Goal: Find specific page/section: Find specific page/section

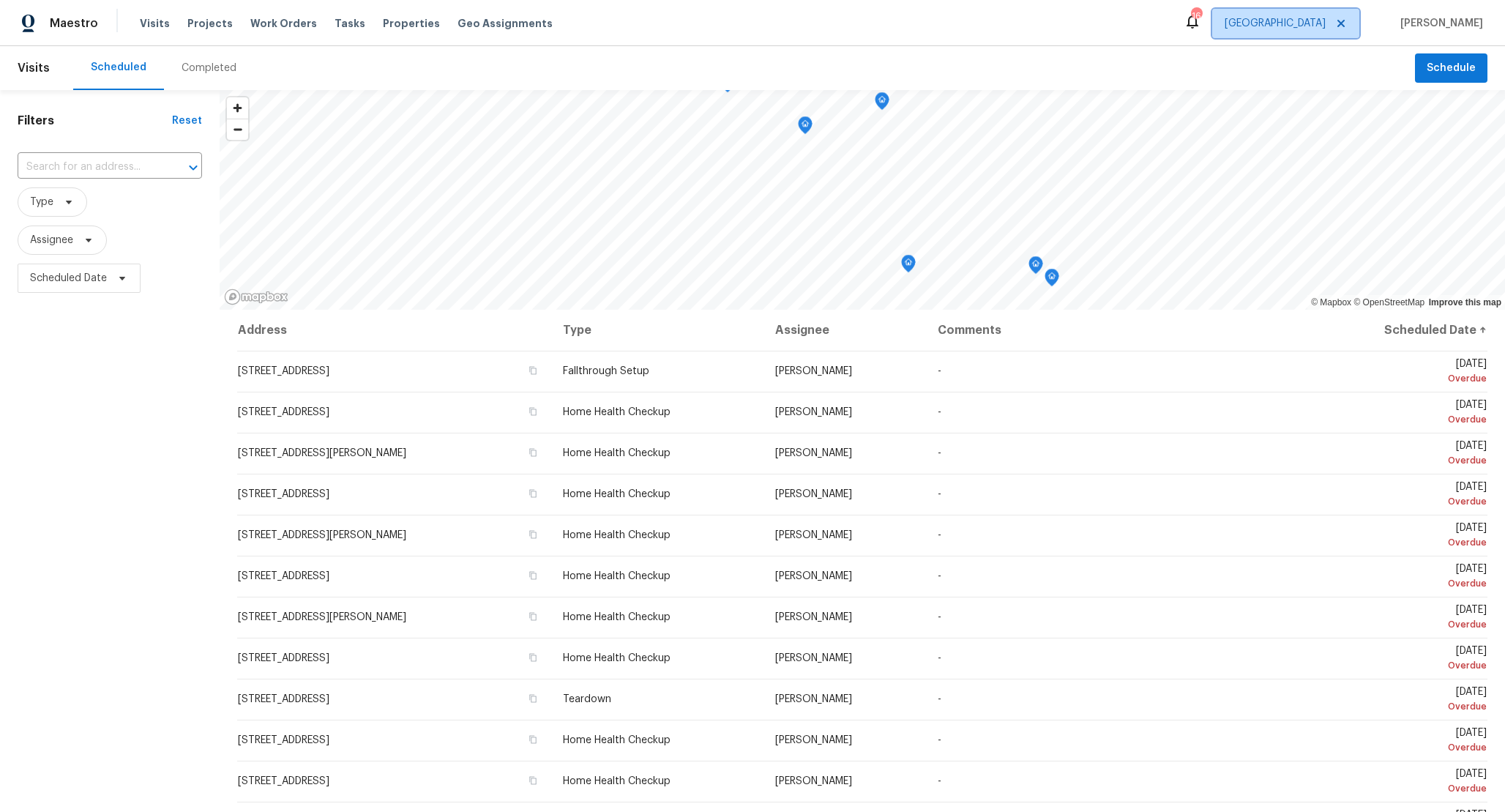
click at [1285, 27] on span "[GEOGRAPHIC_DATA]" at bounding box center [1275, 23] width 101 height 15
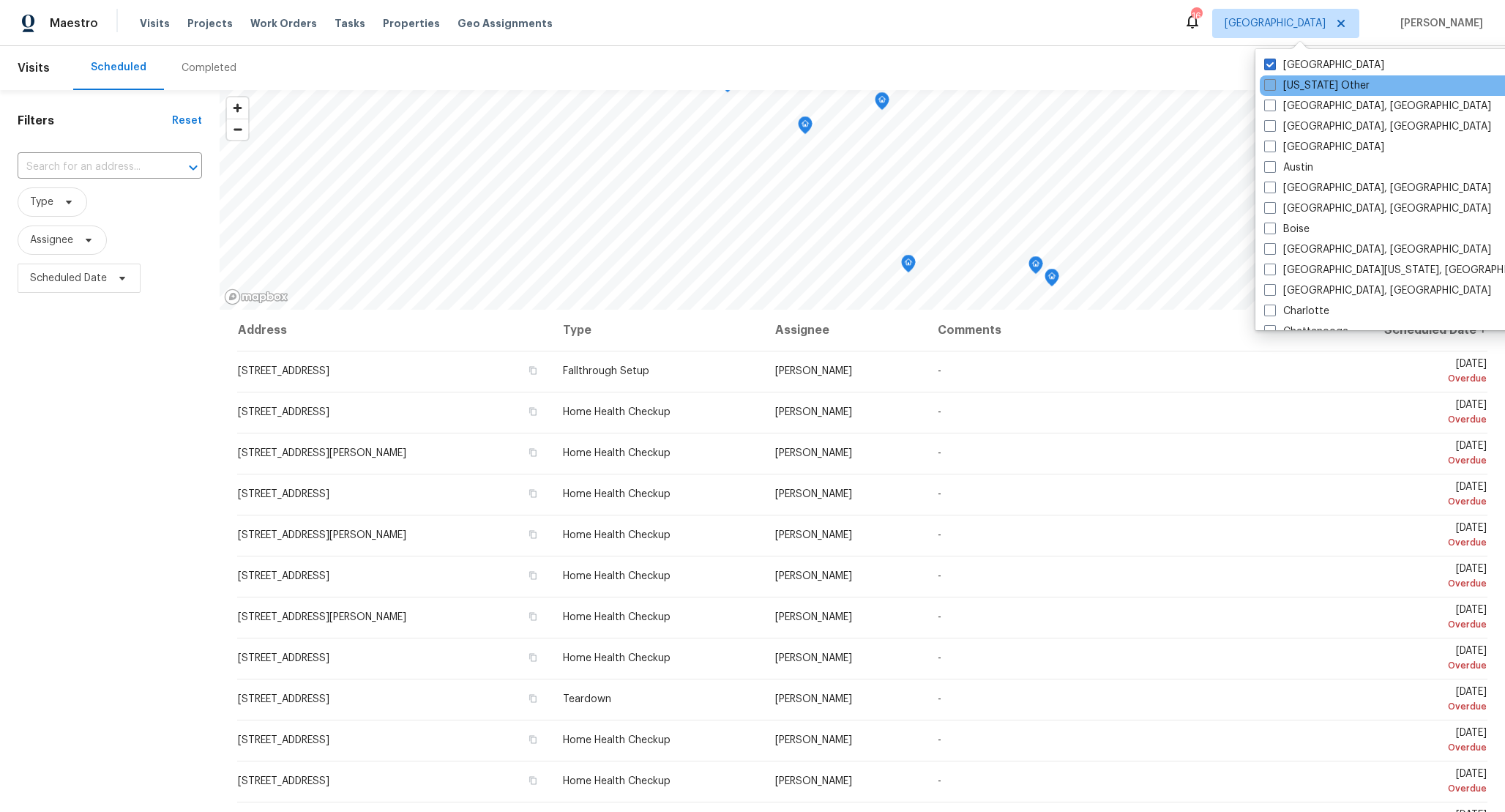
click at [1289, 86] on label "Alaska Other" at bounding box center [1317, 86] width 106 height 15
click at [1274, 86] on input "Alaska Other" at bounding box center [1269, 83] width 9 height 9
checkbox input "true"
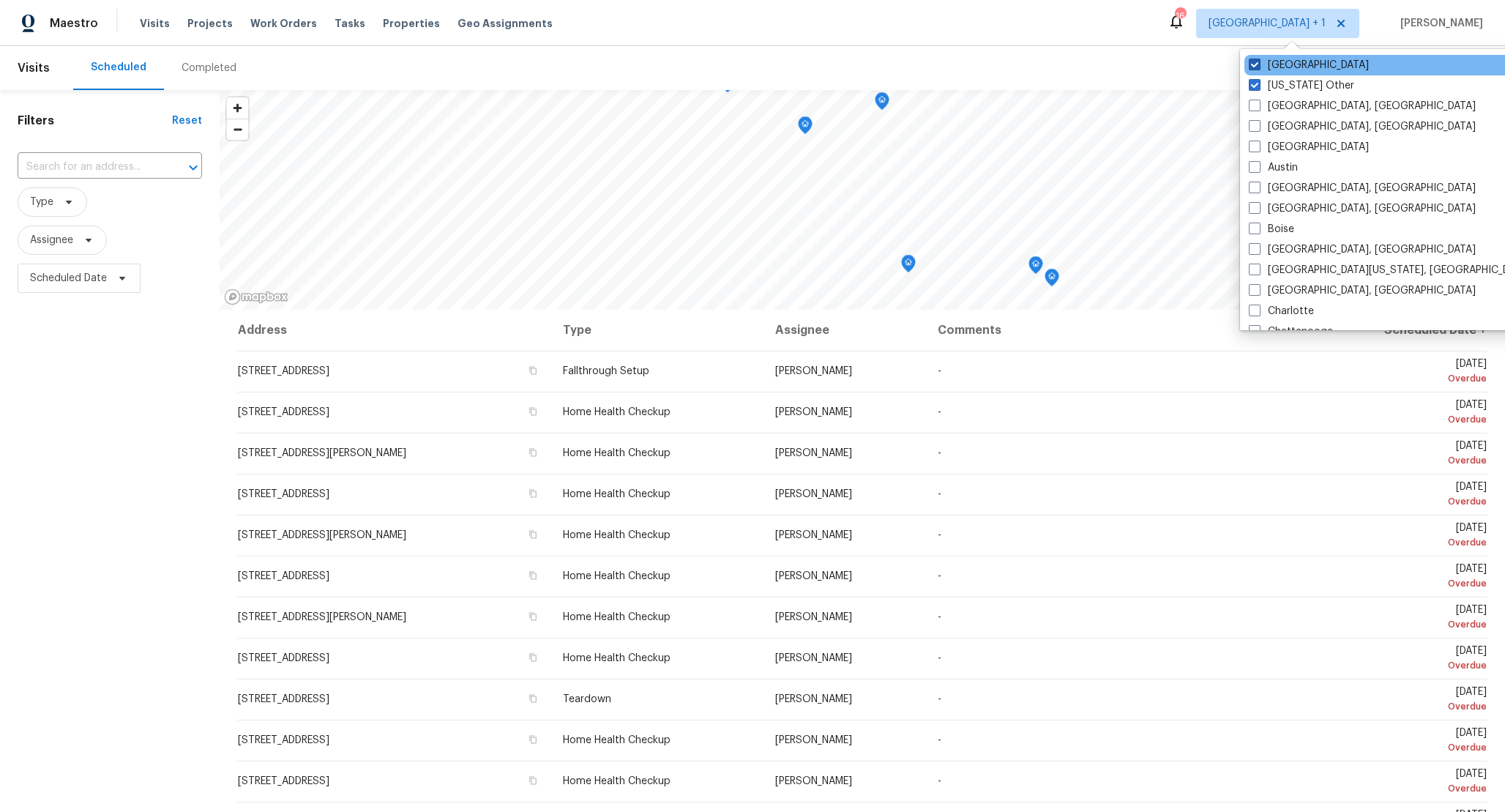
click at [1277, 69] on label "Nashville" at bounding box center [1310, 65] width 120 height 15
click at [1259, 68] on input "Nashville" at bounding box center [1254, 62] width 9 height 9
checkbox input "false"
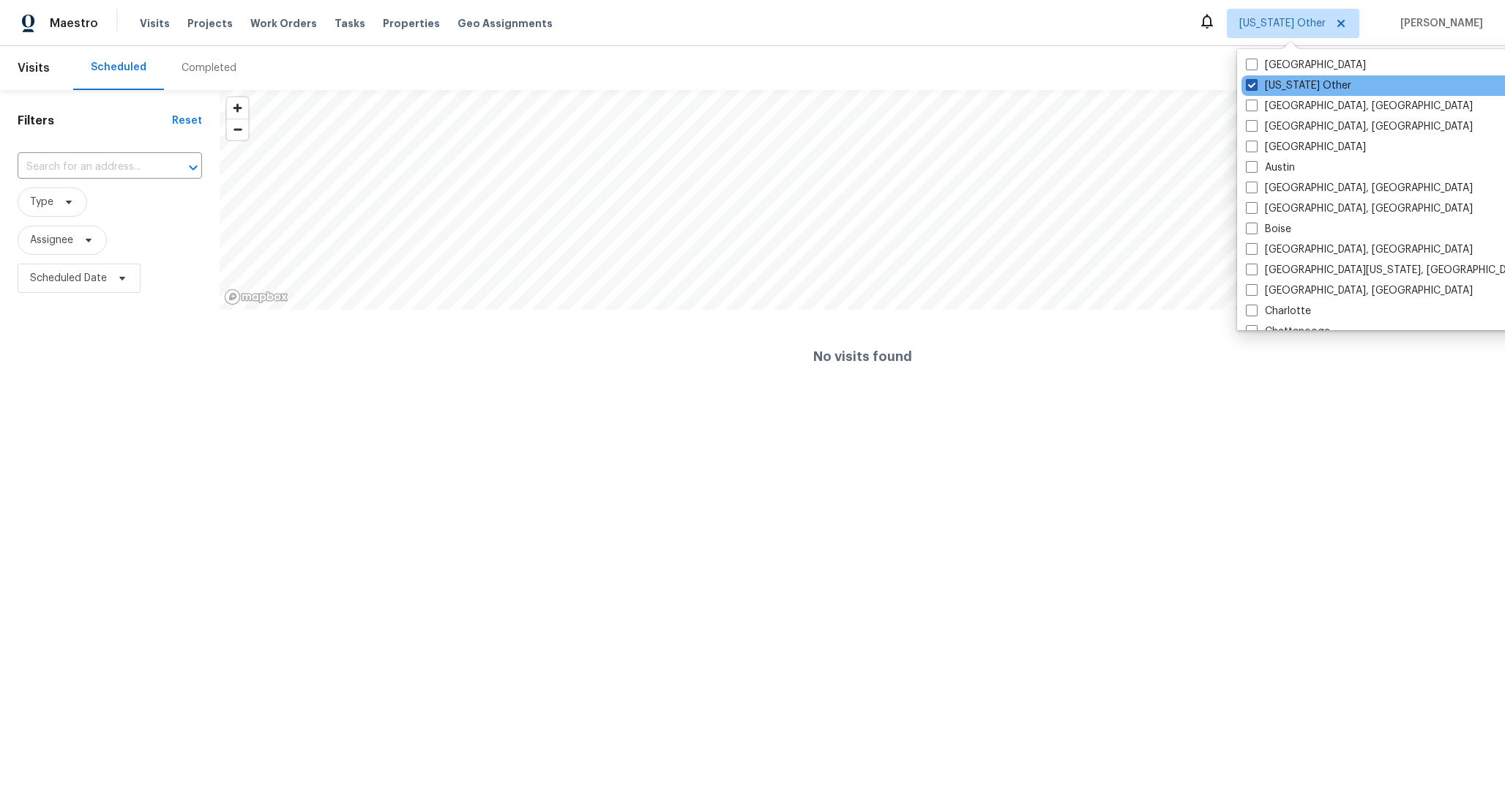
click at [1282, 81] on label "[US_STATE] Other" at bounding box center [1299, 86] width 106 height 15
click at [1256, 81] on input "[US_STATE] Other" at bounding box center [1251, 83] width 9 height 9
click at [1271, 75] on div "[US_STATE] Other" at bounding box center [1389, 85] width 295 height 20
click at [1250, 82] on span at bounding box center [1252, 84] width 12 height 12
click at [1250, 82] on input "[US_STATE] Other" at bounding box center [1251, 83] width 9 height 9
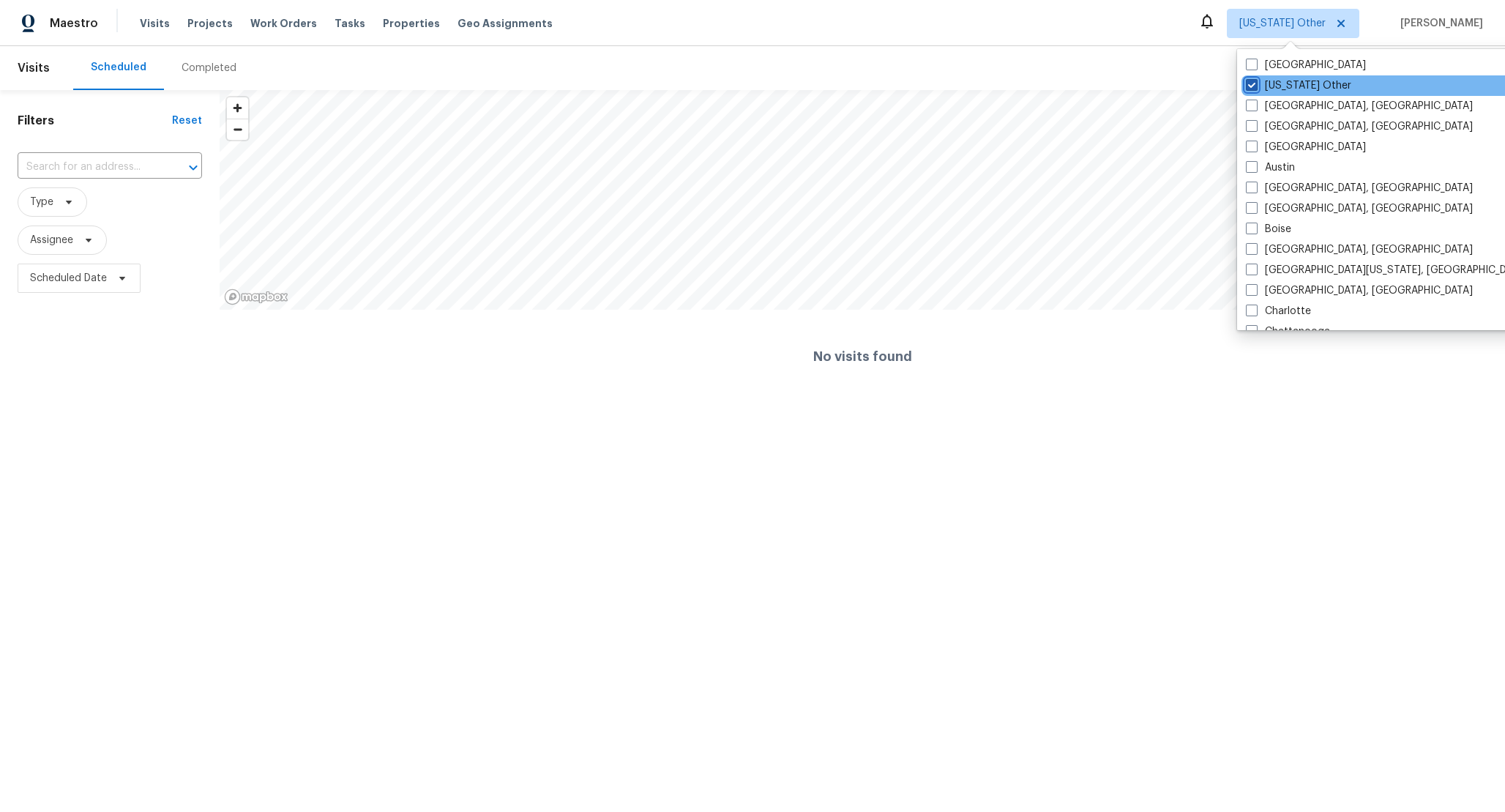
checkbox input "true"
click at [1249, 71] on label "[GEOGRAPHIC_DATA]" at bounding box center [1307, 65] width 120 height 15
click at [1249, 68] on input "[GEOGRAPHIC_DATA]" at bounding box center [1251, 62] width 9 height 9
checkbox input "true"
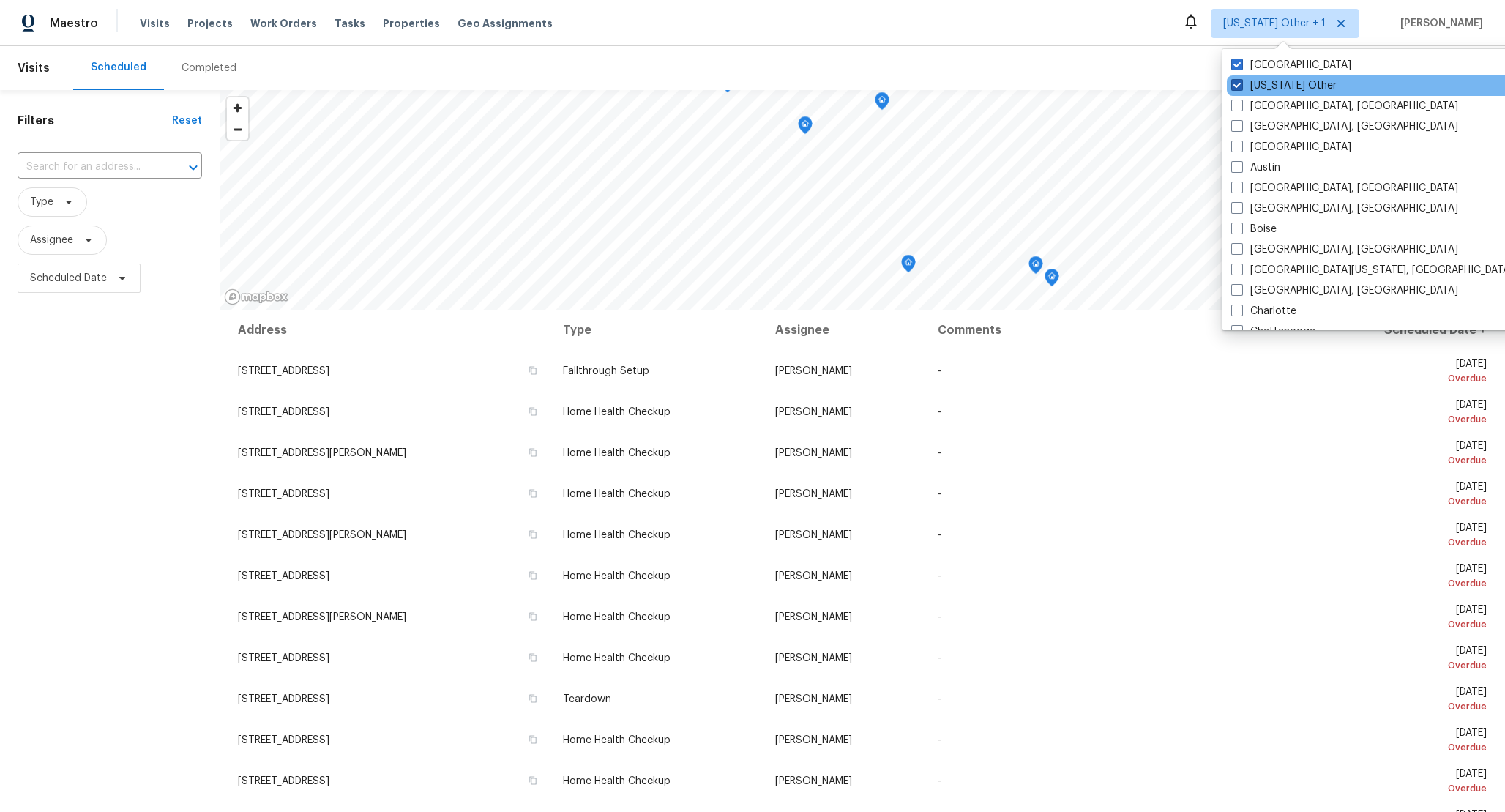
click at [1243, 85] on span at bounding box center [1237, 84] width 12 height 12
click at [1241, 85] on input "Alaska Other" at bounding box center [1236, 83] width 9 height 9
checkbox input "false"
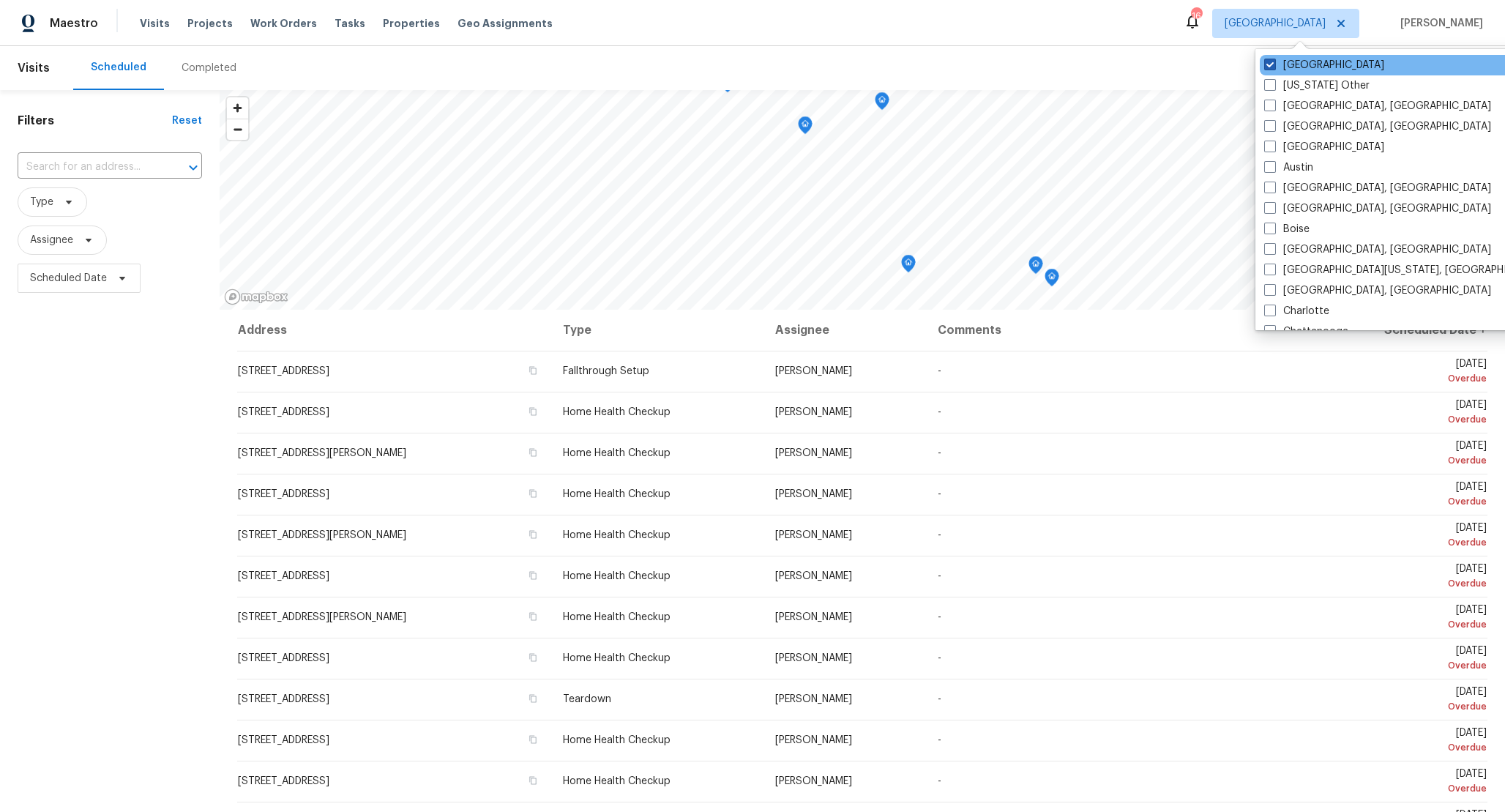
click at [1264, 70] on label "[GEOGRAPHIC_DATA]" at bounding box center [1324, 65] width 120 height 15
click at [1264, 68] on input "[GEOGRAPHIC_DATA]" at bounding box center [1269, 62] width 9 height 9
checkbox input "false"
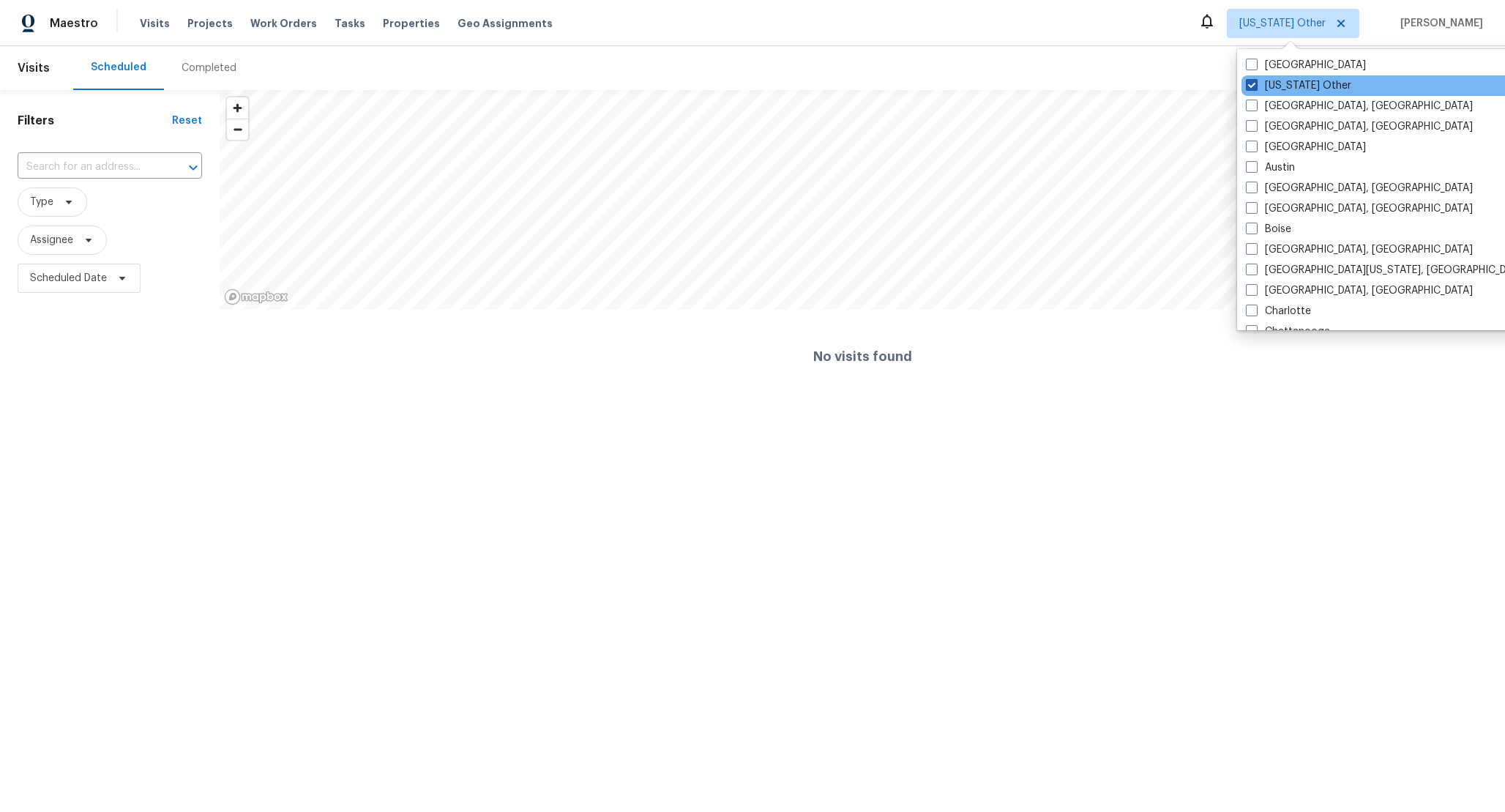
click at [1250, 91] on label "Alaska Other" at bounding box center [1299, 86] width 106 height 15
click at [1250, 88] on input "Alaska Other" at bounding box center [1251, 83] width 9 height 9
click at [1254, 89] on span at bounding box center [1252, 84] width 12 height 12
click at [1254, 88] on input "Alaska Other" at bounding box center [1251, 83] width 9 height 9
click at [1252, 89] on span at bounding box center [1252, 84] width 12 height 12
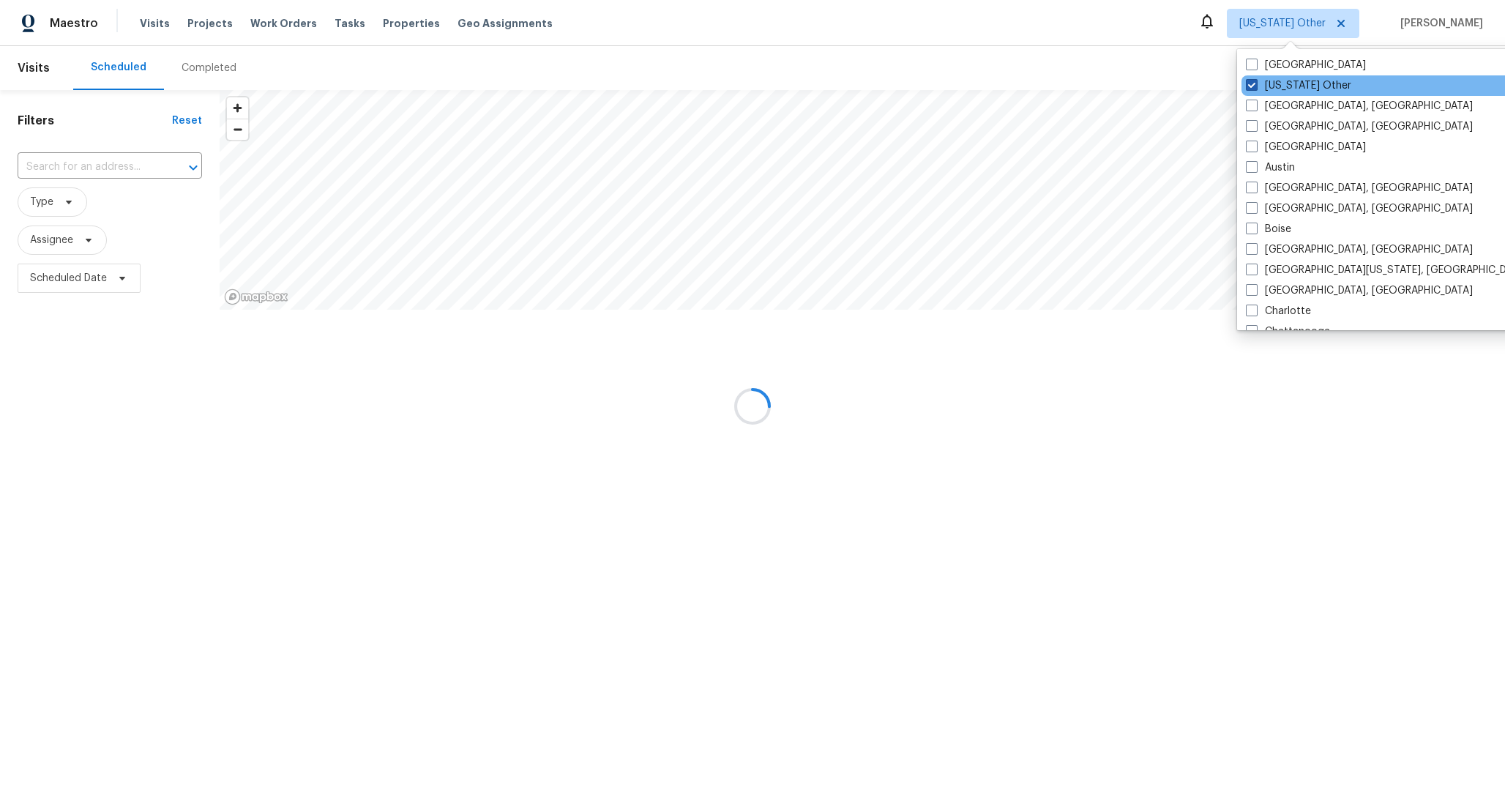
click at [1252, 88] on input "Alaska Other" at bounding box center [1251, 83] width 9 height 9
click at [1252, 89] on span at bounding box center [1252, 84] width 12 height 12
click at [1252, 88] on input "Alaska Other" at bounding box center [1251, 83] width 9 height 9
click at [1252, 89] on span at bounding box center [1252, 84] width 12 height 12
click at [1252, 88] on input "Alaska Other" at bounding box center [1251, 83] width 9 height 9
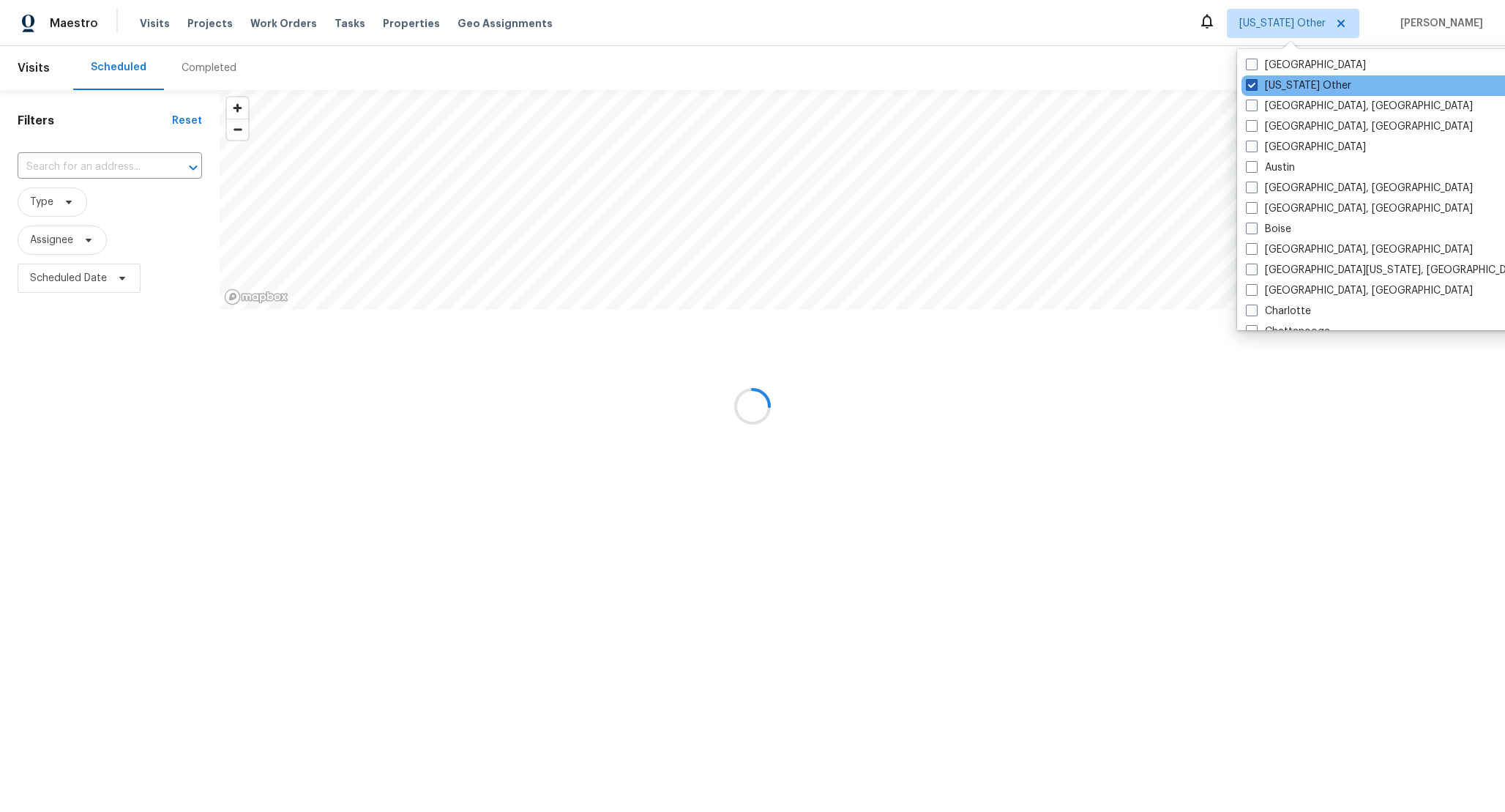
click at [1252, 89] on span at bounding box center [1252, 84] width 12 height 12
click at [1252, 88] on input "Alaska Other" at bounding box center [1251, 83] width 9 height 9
checkbox input "true"
click at [395, 23] on span "Properties" at bounding box center [411, 23] width 57 height 15
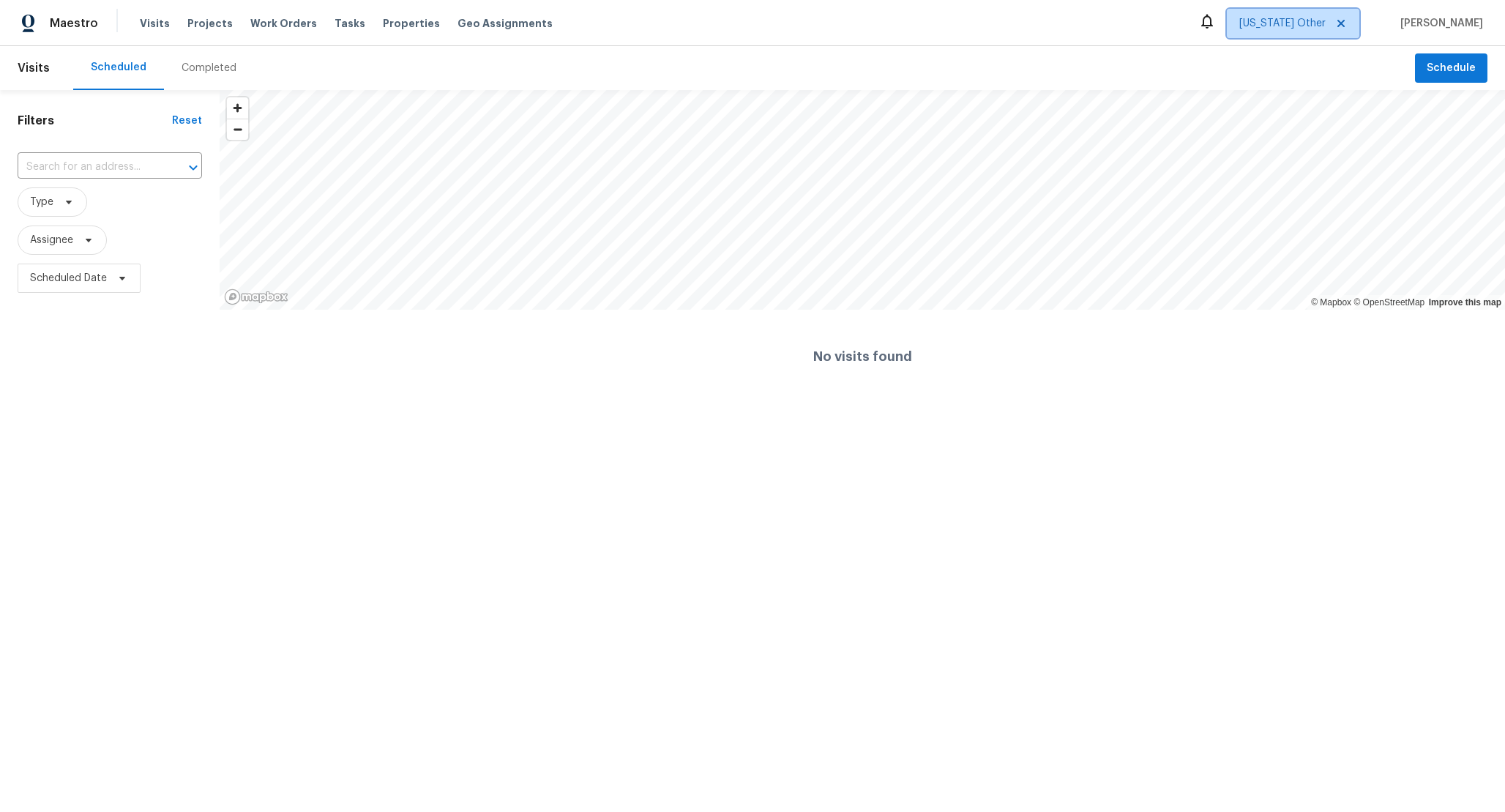
click at [1337, 24] on icon at bounding box center [1341, 23] width 7 height 7
click at [383, 21] on span "Properties" at bounding box center [411, 23] width 57 height 15
click at [1311, 26] on span "Alaska Other" at bounding box center [1293, 23] width 132 height 30
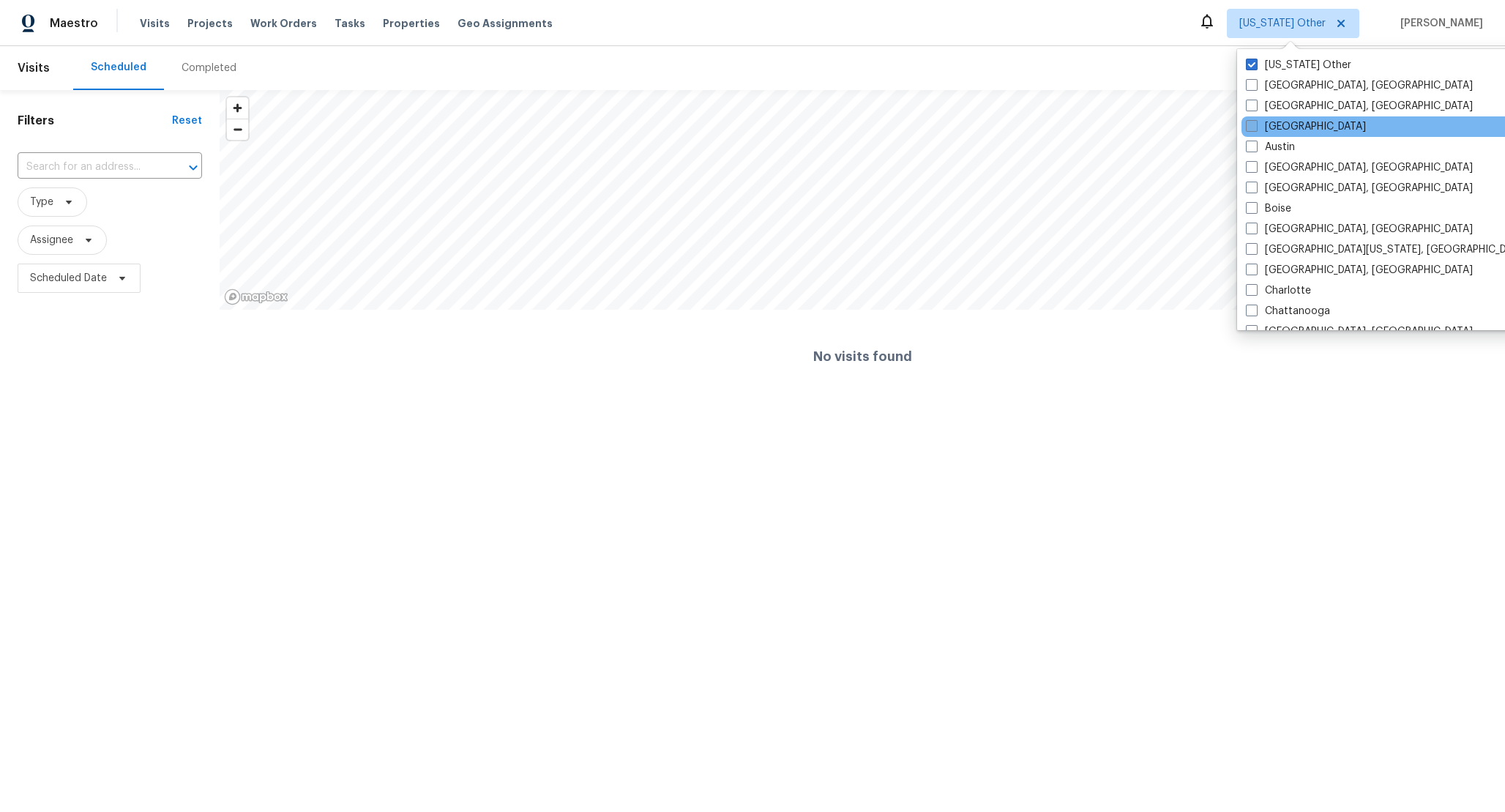
click at [1251, 125] on span at bounding box center [1252, 126] width 12 height 12
click at [1251, 125] on input "Atlanta" at bounding box center [1251, 124] width 9 height 9
checkbox input "true"
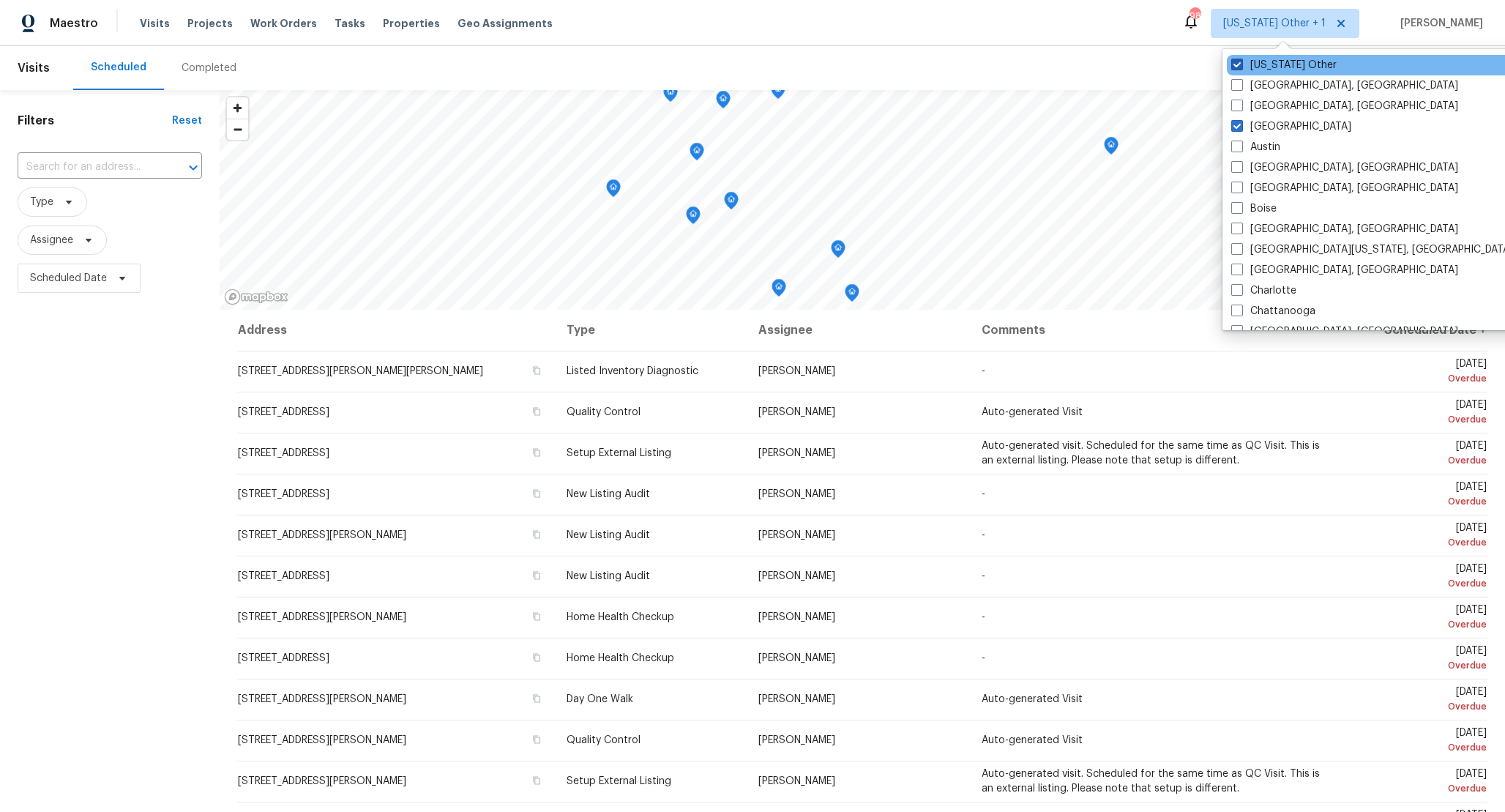
click at [1241, 68] on span at bounding box center [1237, 64] width 12 height 12
click at [1241, 68] on input "Alaska Other" at bounding box center [1236, 62] width 9 height 9
checkbox input "false"
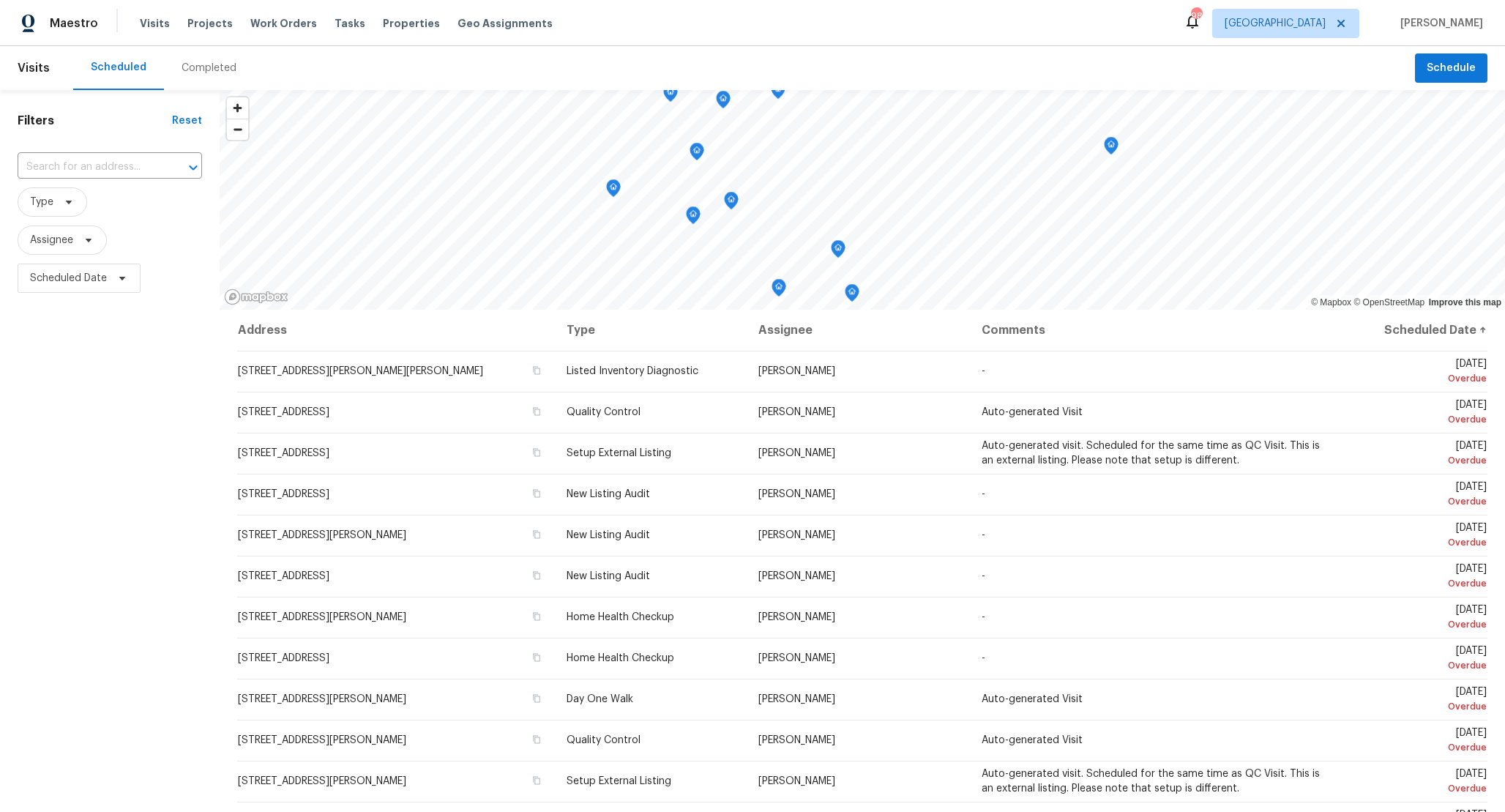
click at [1030, 46] on div "Scheduled Completed" at bounding box center [744, 68] width 1342 height 44
click at [390, 26] on span "Properties" at bounding box center [411, 23] width 57 height 15
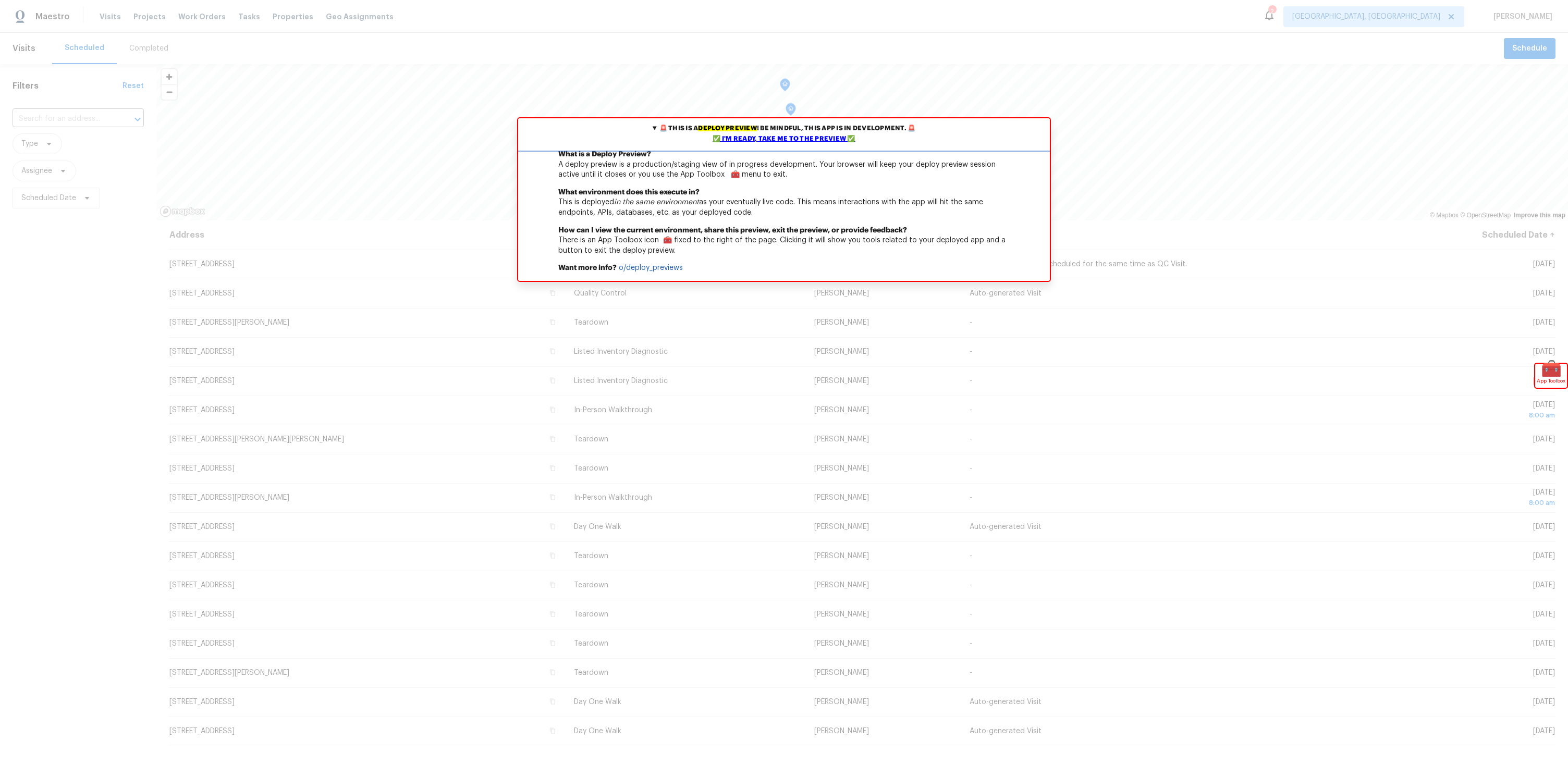
click at [788, 140] on div "✅ I'm ready, take me to the preview ✅" at bounding box center [784, 139] width 527 height 11
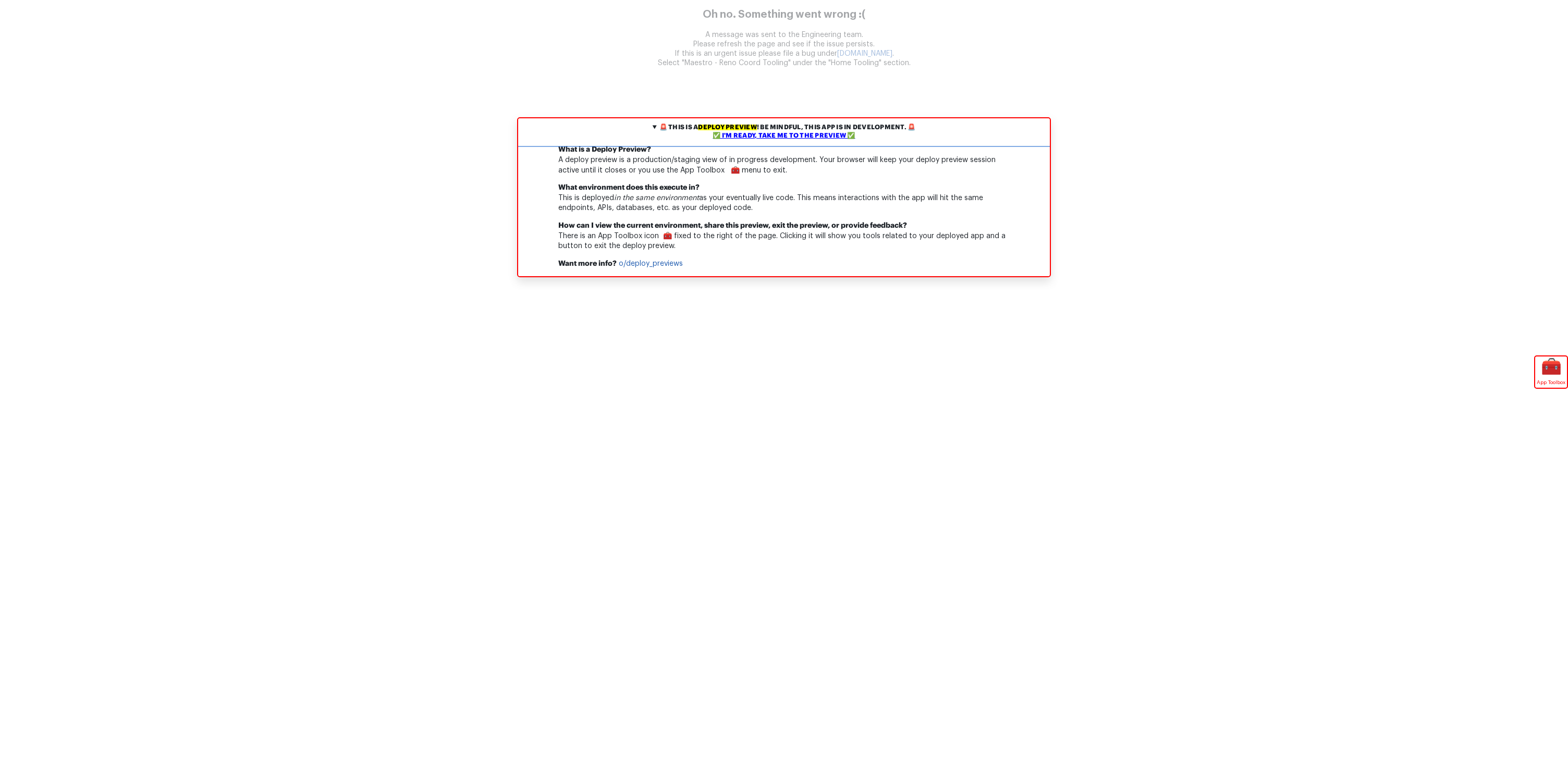
click at [807, 136] on div "✅ I'm ready, take me to the preview ✅" at bounding box center [784, 136] width 527 height 9
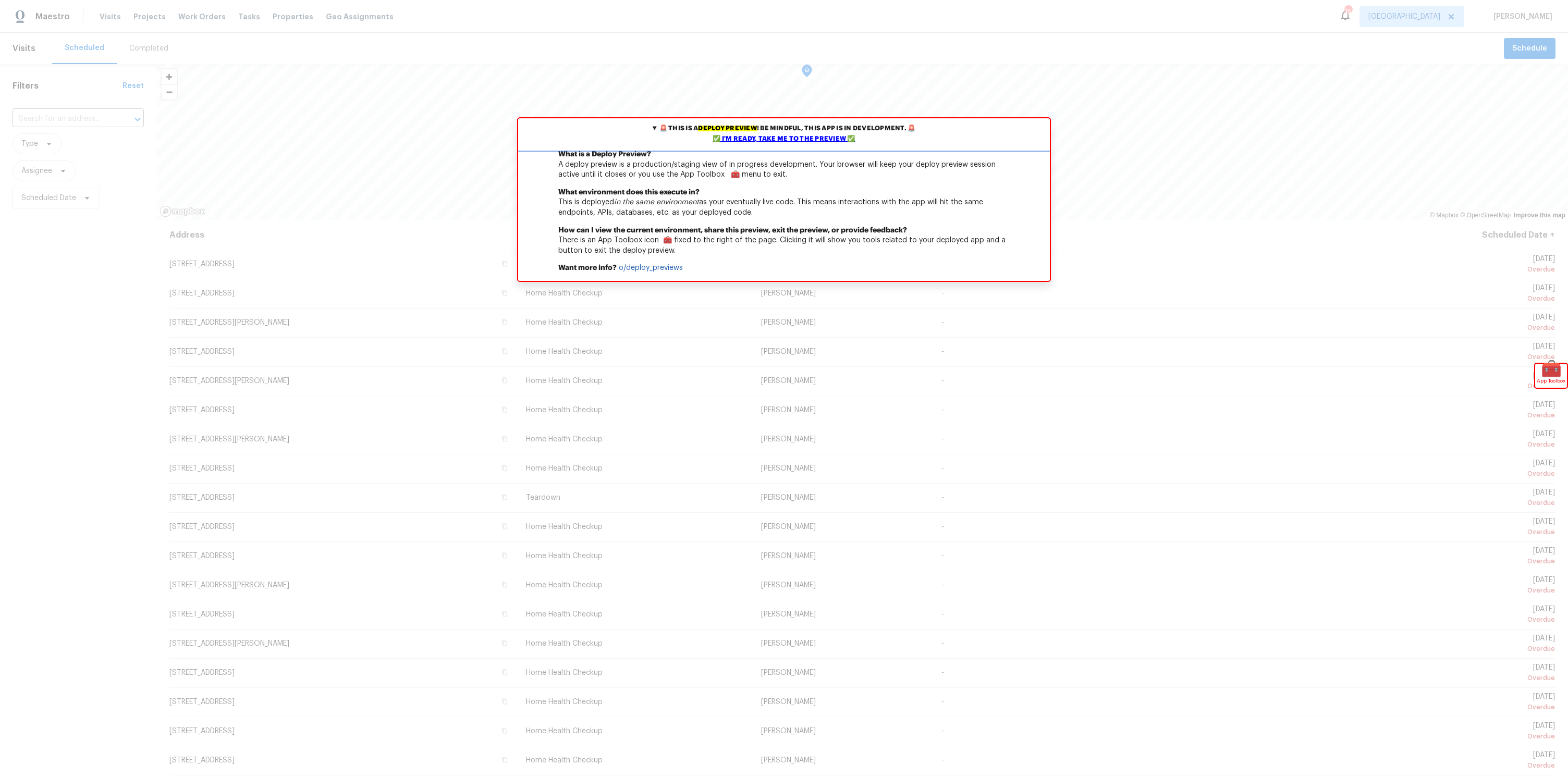
click at [781, 134] on div "✅ I'm ready, take me to the preview ✅" at bounding box center [784, 139] width 527 height 11
click at [748, 136] on div "✅ I'm ready, take me to the preview ✅" at bounding box center [784, 139] width 527 height 11
